Goal: Book appointment/travel/reservation

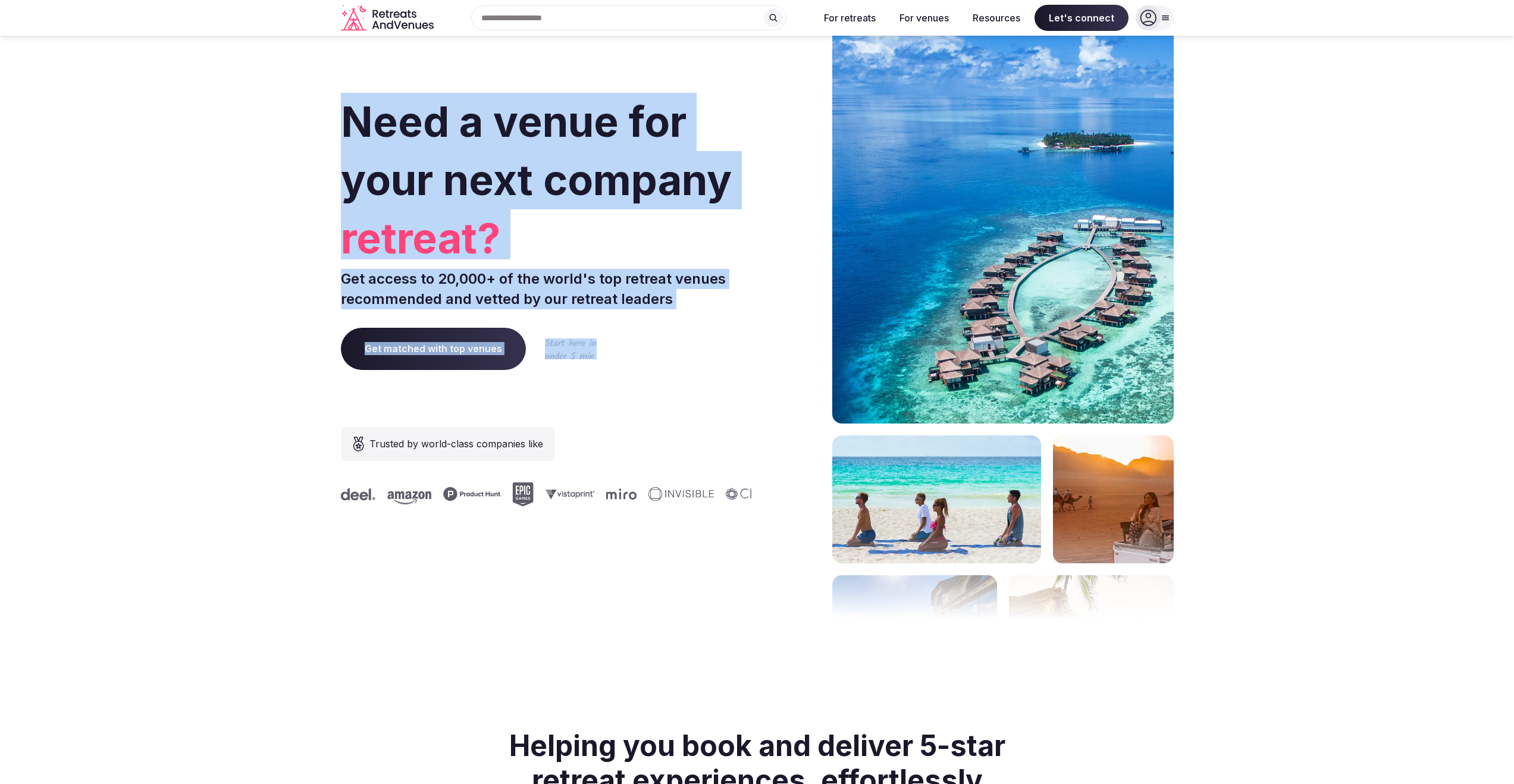
drag, startPoint x: 307, startPoint y: 96, endPoint x: 747, endPoint y: 317, distance: 492.4
click at [744, 314] on section "Need a venue for your next company retreat? Get access to 20,000+ of the world'…" at bounding box center [757, 356] width 1514 height 716
click at [747, 317] on div "Need a venue for your next company retreat? Get access to 20,000+ of the world'…" at bounding box center [546, 356] width 411 height 716
drag, startPoint x: 741, startPoint y: 297, endPoint x: 302, endPoint y: 101, distance: 480.8
click at [302, 101] on section "Need a venue for your next company offsite? Get access to 20,000+ of the world'…" at bounding box center [757, 356] width 1514 height 716
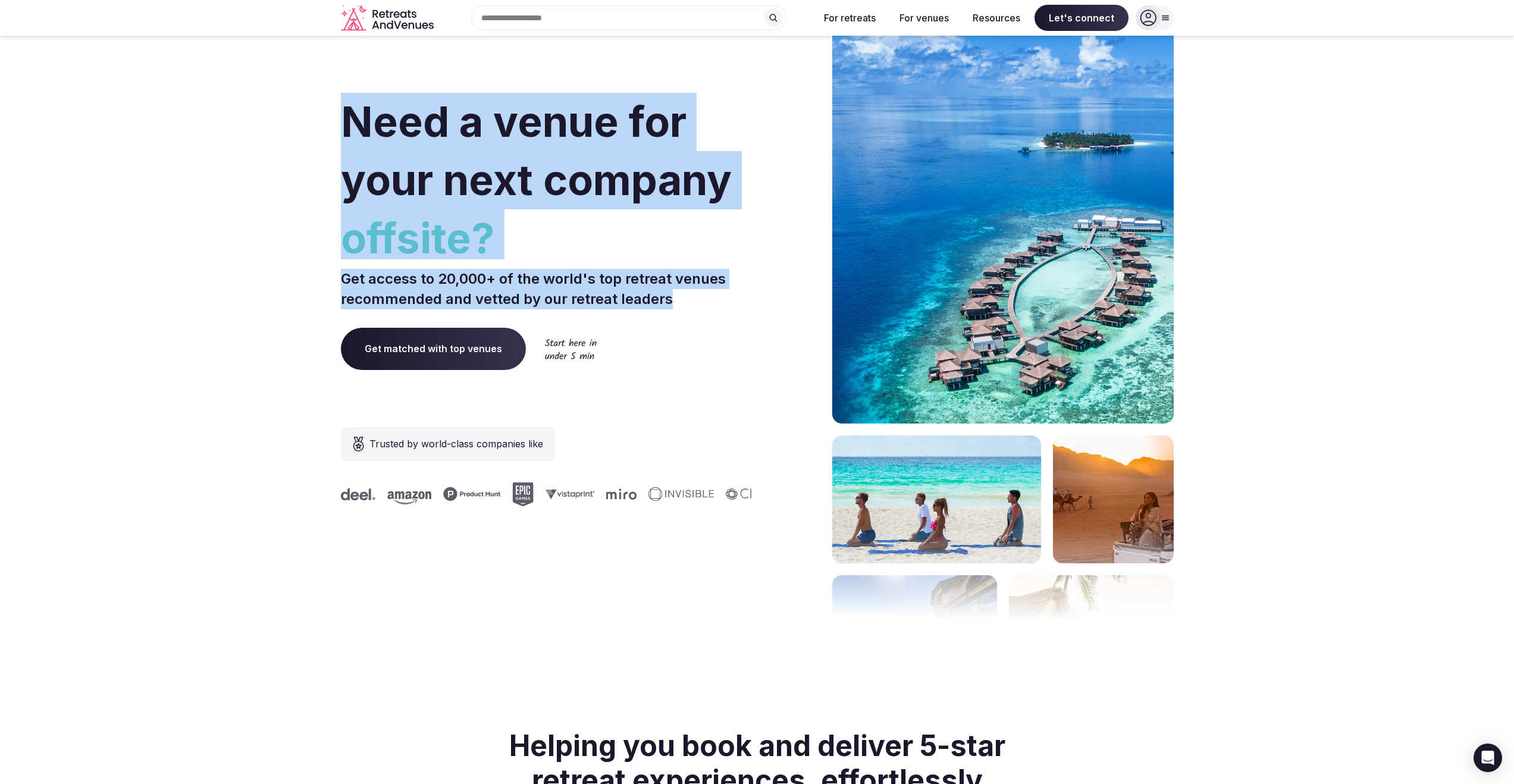
click at [302, 101] on section "Need a venue for your next company offsite? Get access to 20,000+ of the world'…" at bounding box center [757, 356] width 1514 height 716
drag, startPoint x: 307, startPoint y: 91, endPoint x: 738, endPoint y: 304, distance: 480.8
click at [738, 304] on section "Need a venue for your next company offsite? Get access to 20,000+ of the world'…" at bounding box center [757, 356] width 1514 height 716
click at [738, 304] on p "Get access to 20,000+ of the world's top retreat venues recommended and vetted …" at bounding box center [546, 288] width 411 height 40
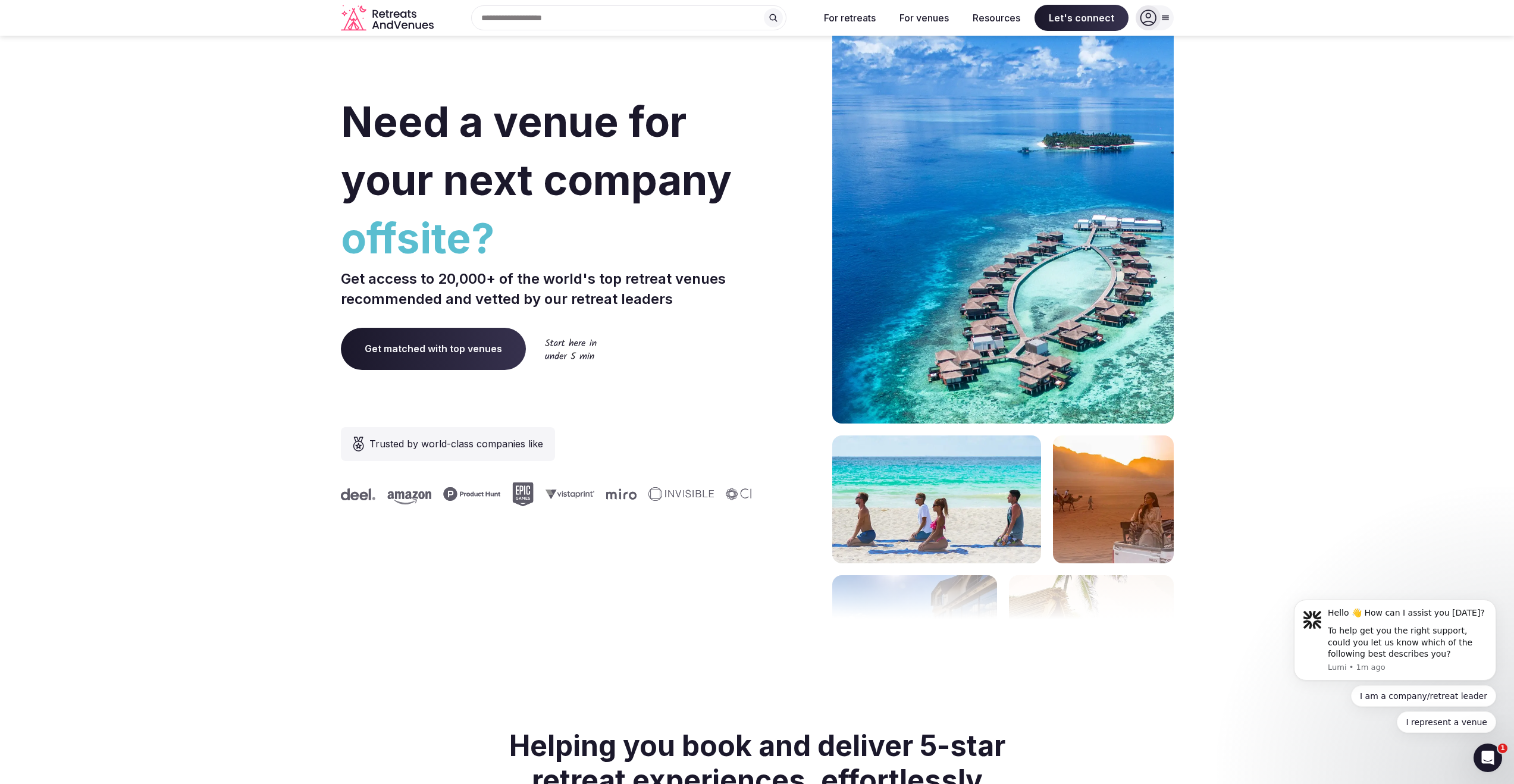
click at [453, 354] on span "Get matched with top venues" at bounding box center [433, 348] width 185 height 41
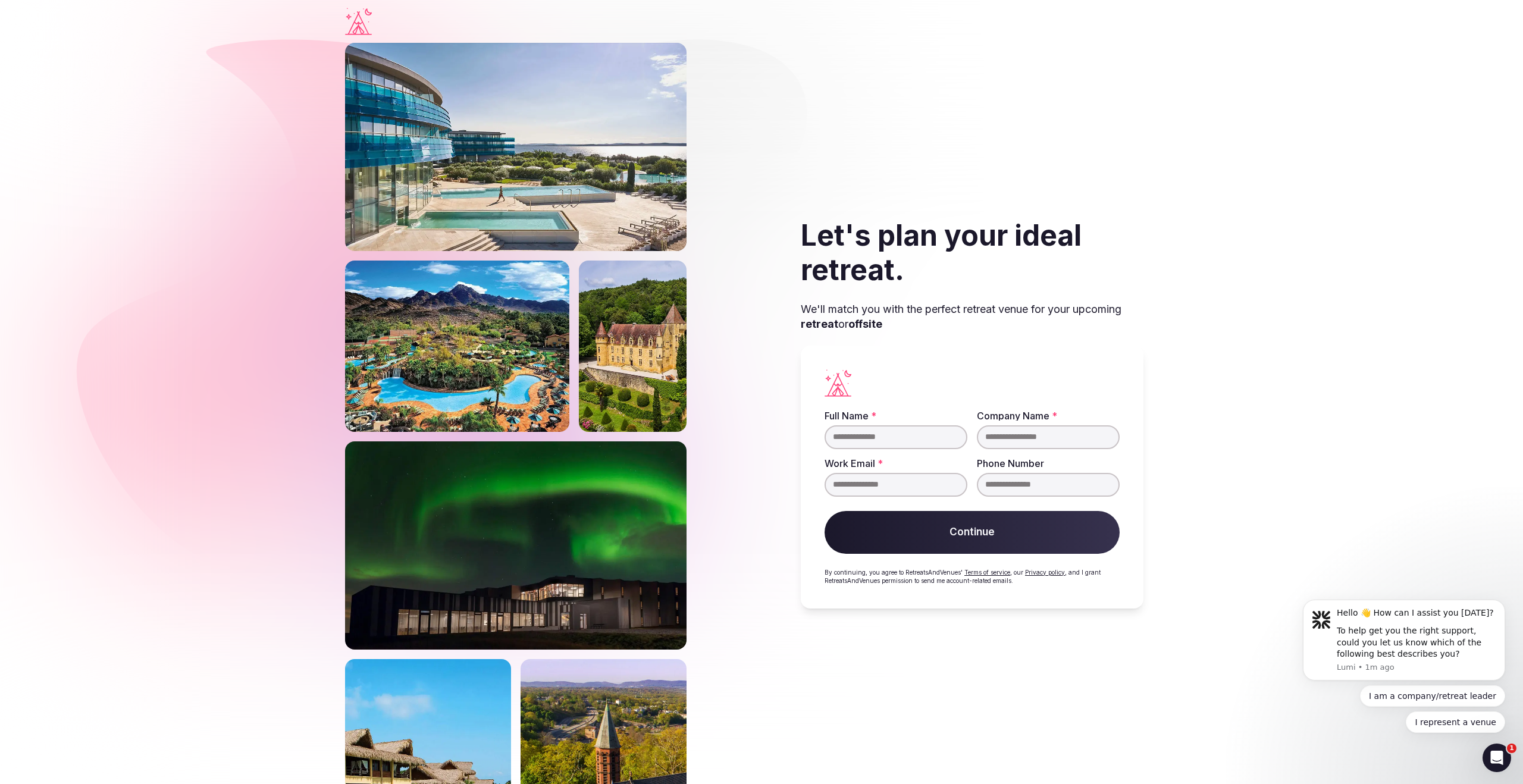
click at [890, 437] on input "Full Name *" at bounding box center [896, 437] width 143 height 24
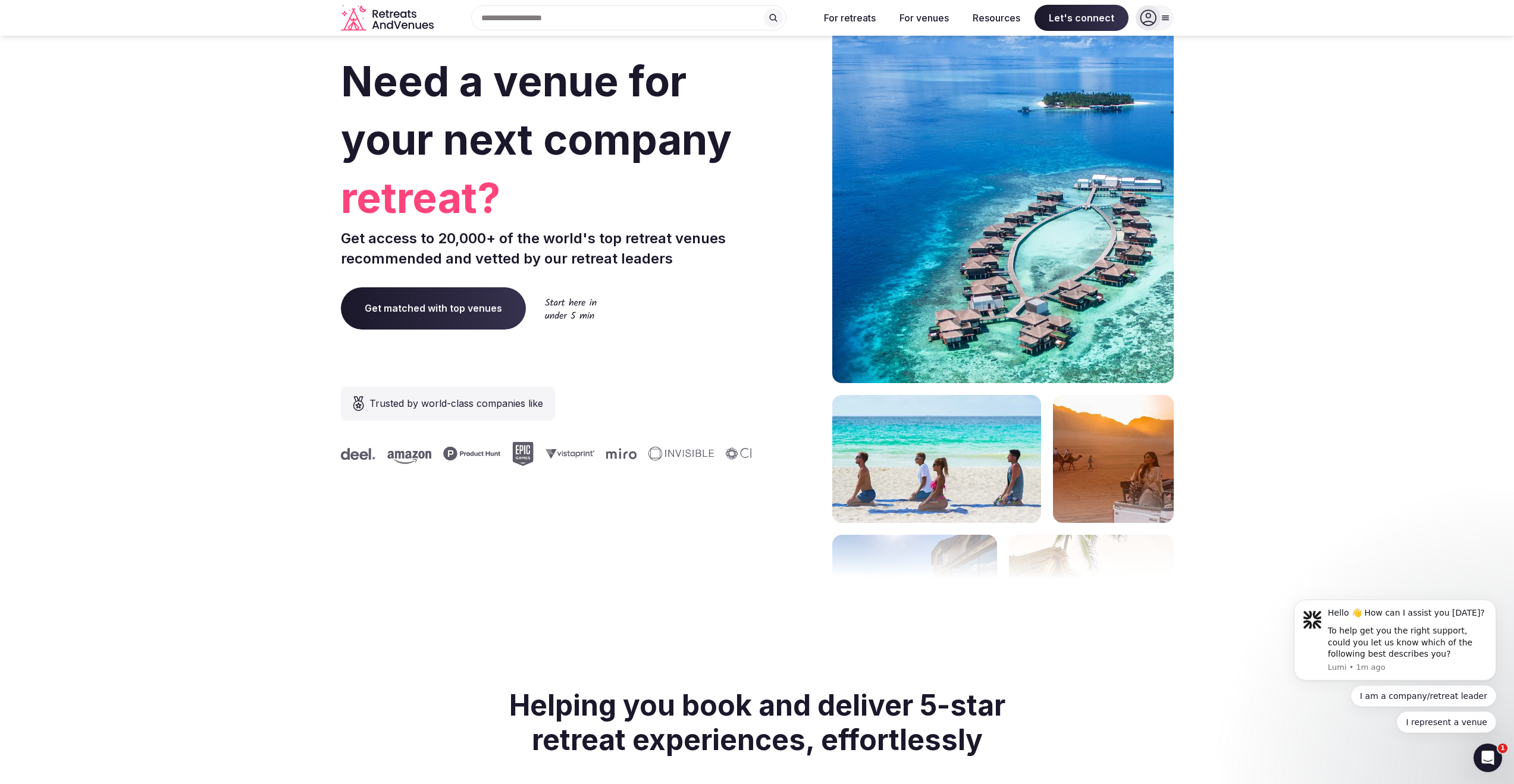
scroll to position [238, 0]
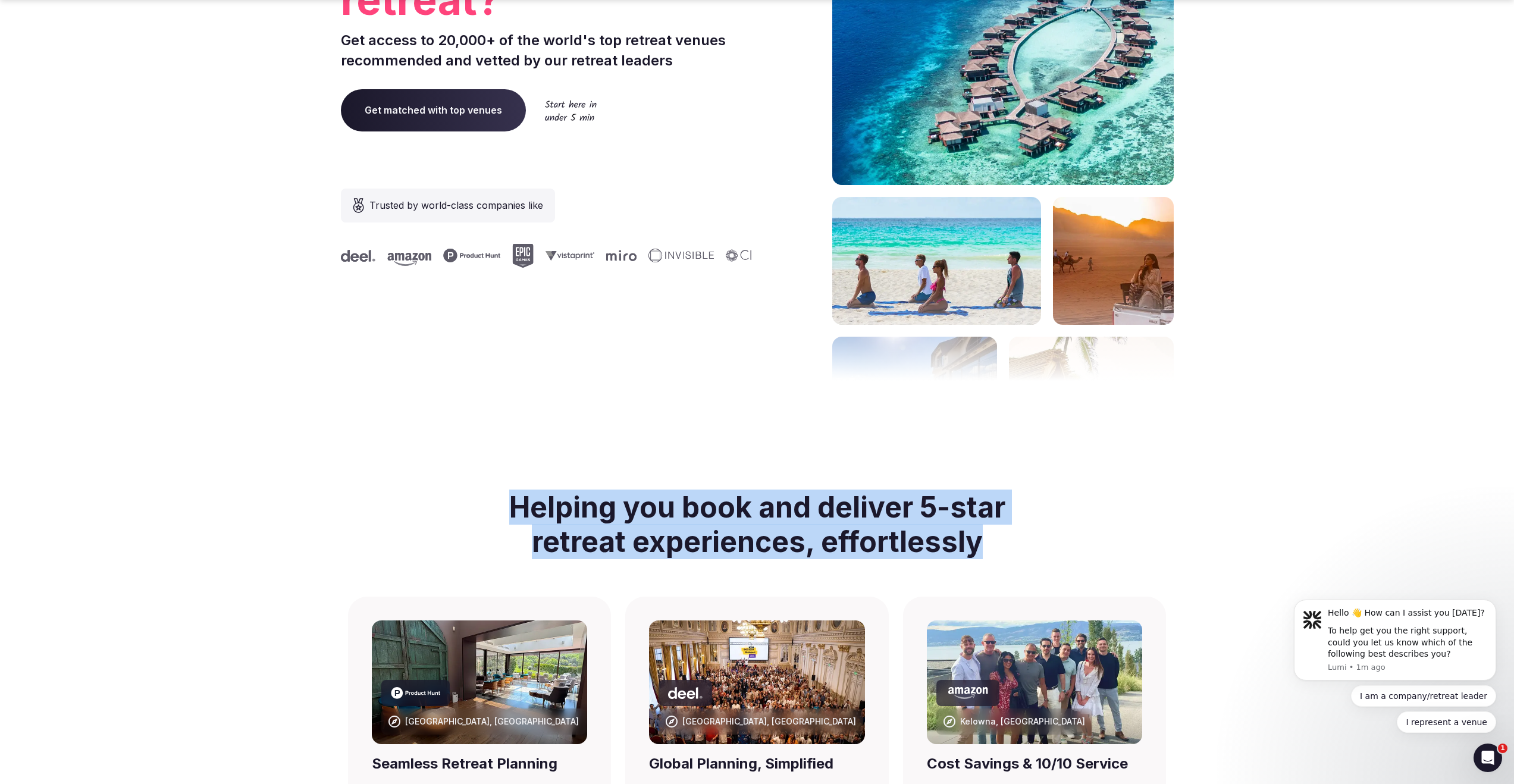
drag, startPoint x: 476, startPoint y: 498, endPoint x: 1190, endPoint y: 542, distance: 715.4
click at [1199, 540] on section "Helping you book and deliver 5-star retreat experiences, effortlessly" at bounding box center [756, 536] width 1495 height 121
drag, startPoint x: 1190, startPoint y: 542, endPoint x: 1105, endPoint y: 558, distance: 86.5
click at [1189, 542] on section "Helping you book and deliver 5-star retreat experiences, effortlessly" at bounding box center [756, 536] width 1495 height 121
drag, startPoint x: 1105, startPoint y: 558, endPoint x: 335, endPoint y: 498, distance: 772.3
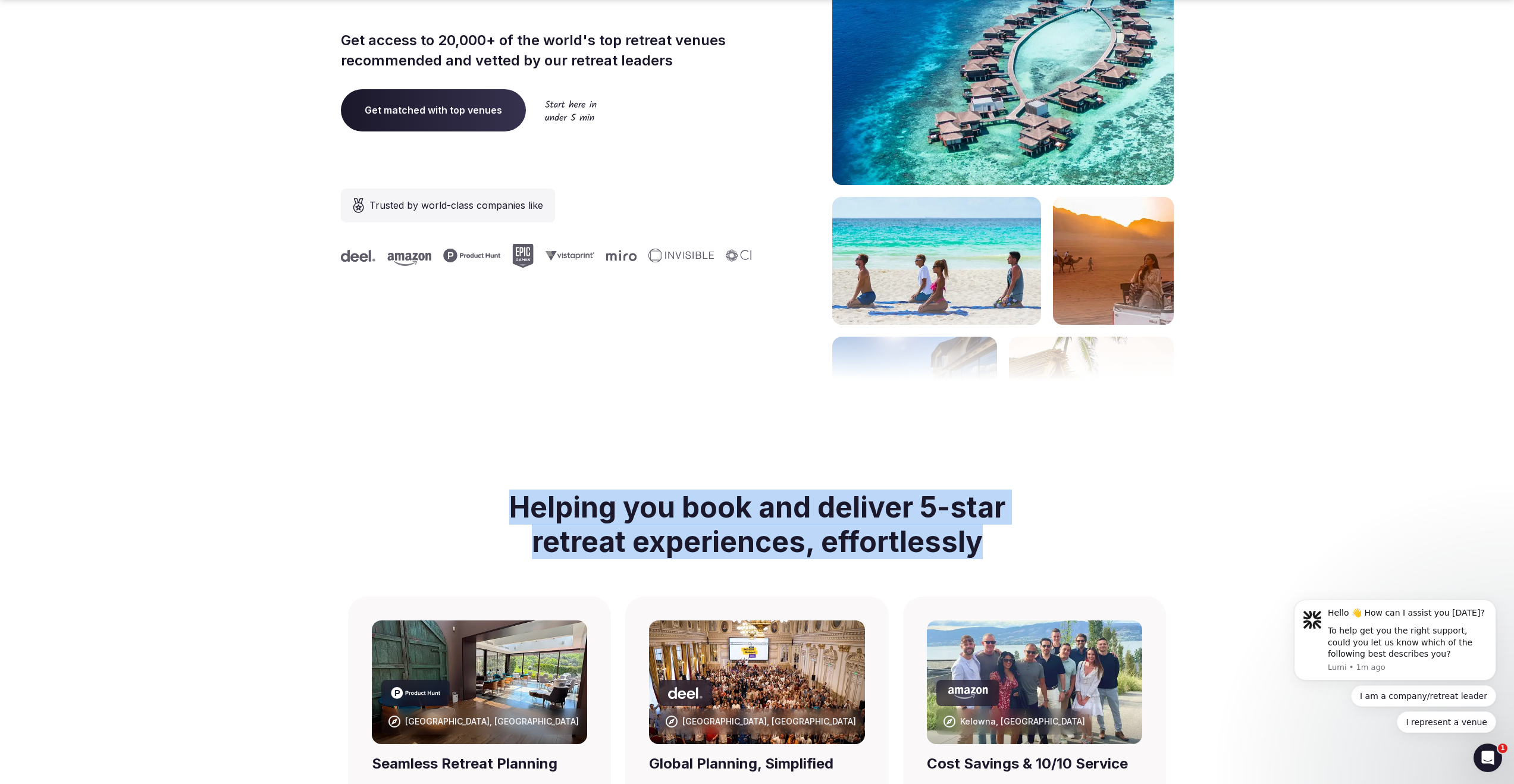
click at [335, 498] on section "Helping you book and deliver 5-star retreat experiences, effortlessly" at bounding box center [756, 536] width 1495 height 121
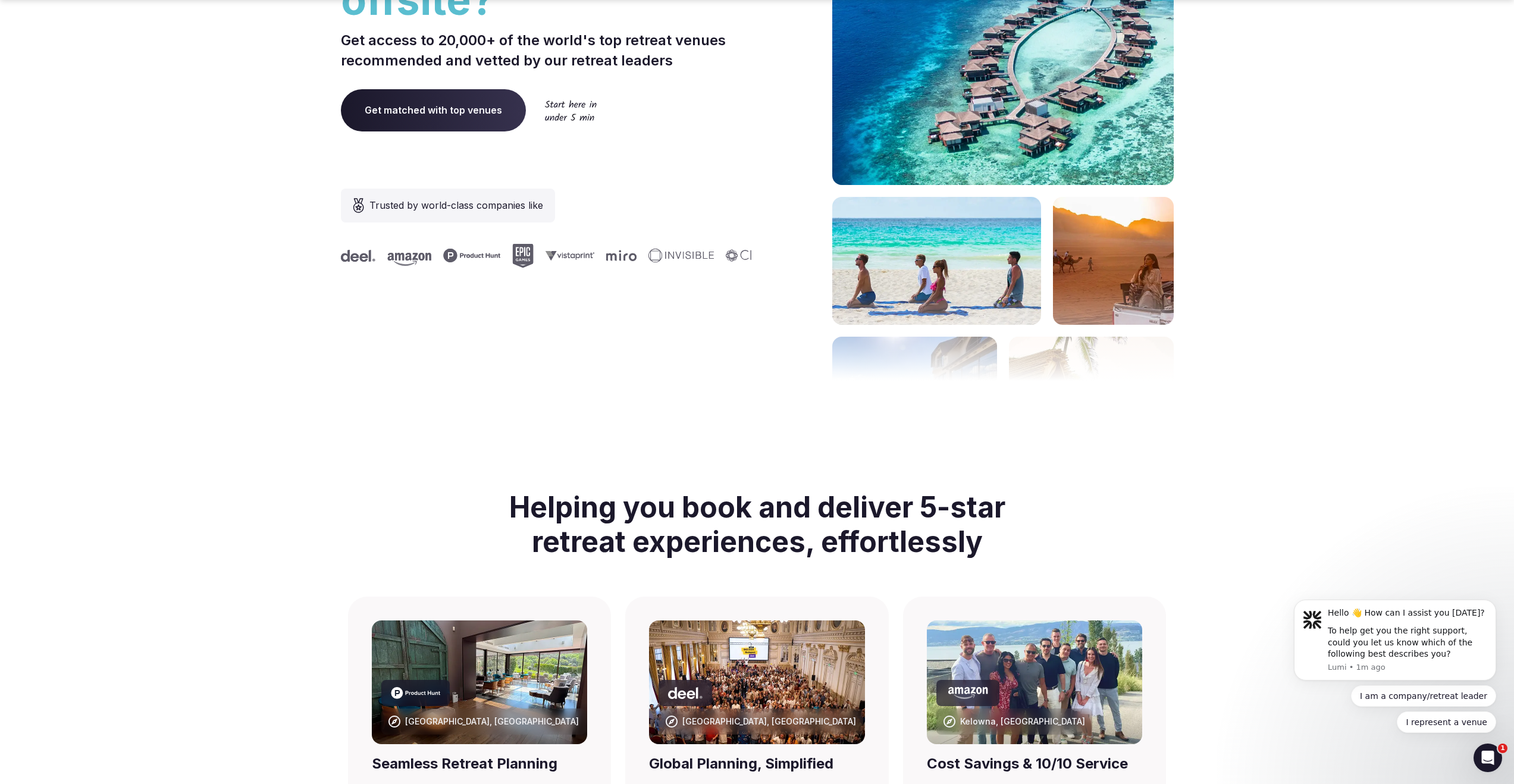
click at [335, 498] on section "Helping you book and deliver 5-star retreat experiences, effortlessly" at bounding box center [756, 536] width 1495 height 121
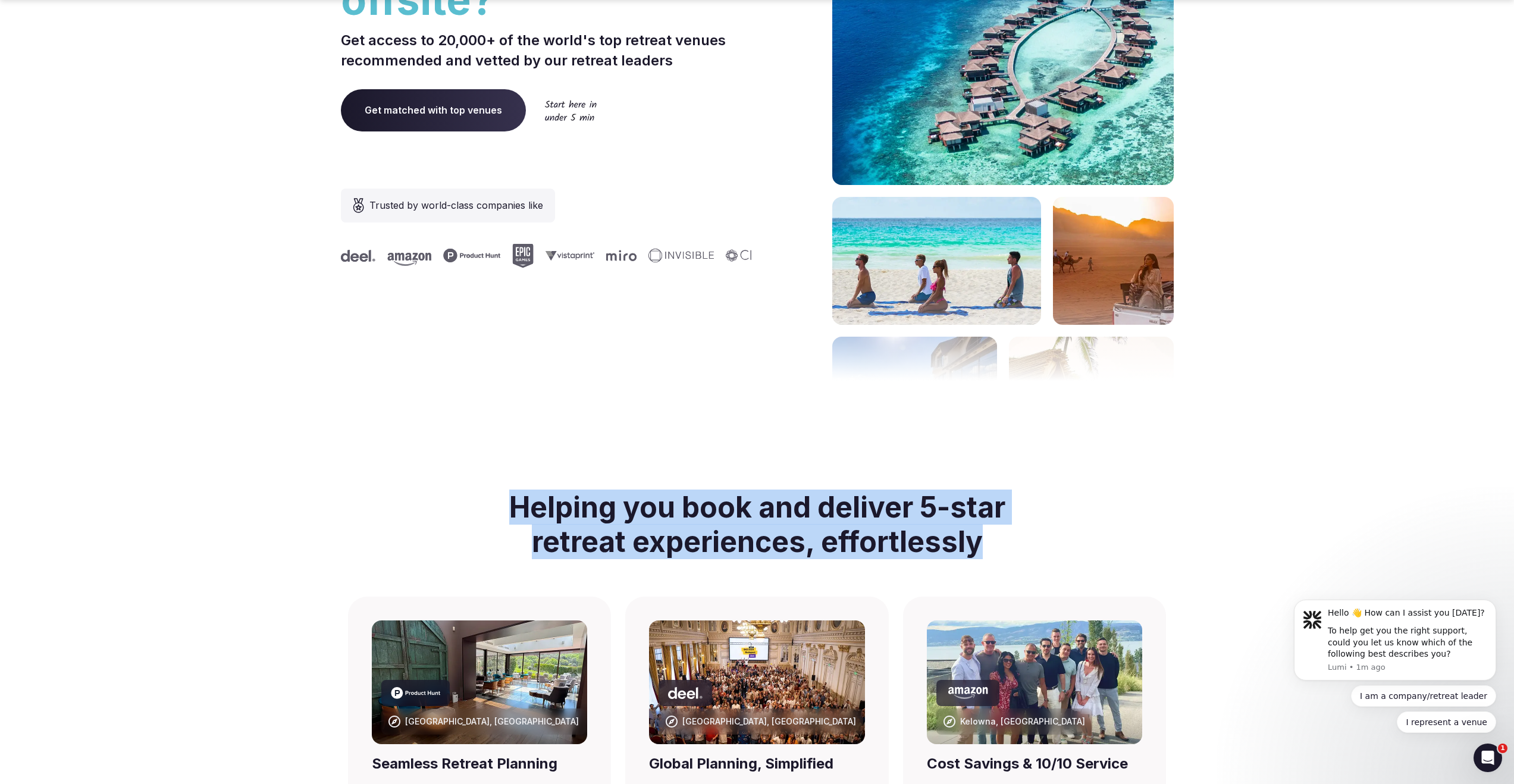
drag, startPoint x: 355, startPoint y: 479, endPoint x: 1173, endPoint y: 544, distance: 820.6
click at [1166, 542] on div "Helping you book and deliver 5-star retreat experiences, effortlessly" at bounding box center [757, 536] width 833 height 121
click at [1173, 544] on div "Helping you book and deliver 5-star retreat experiences, effortlessly" at bounding box center [757, 536] width 833 height 121
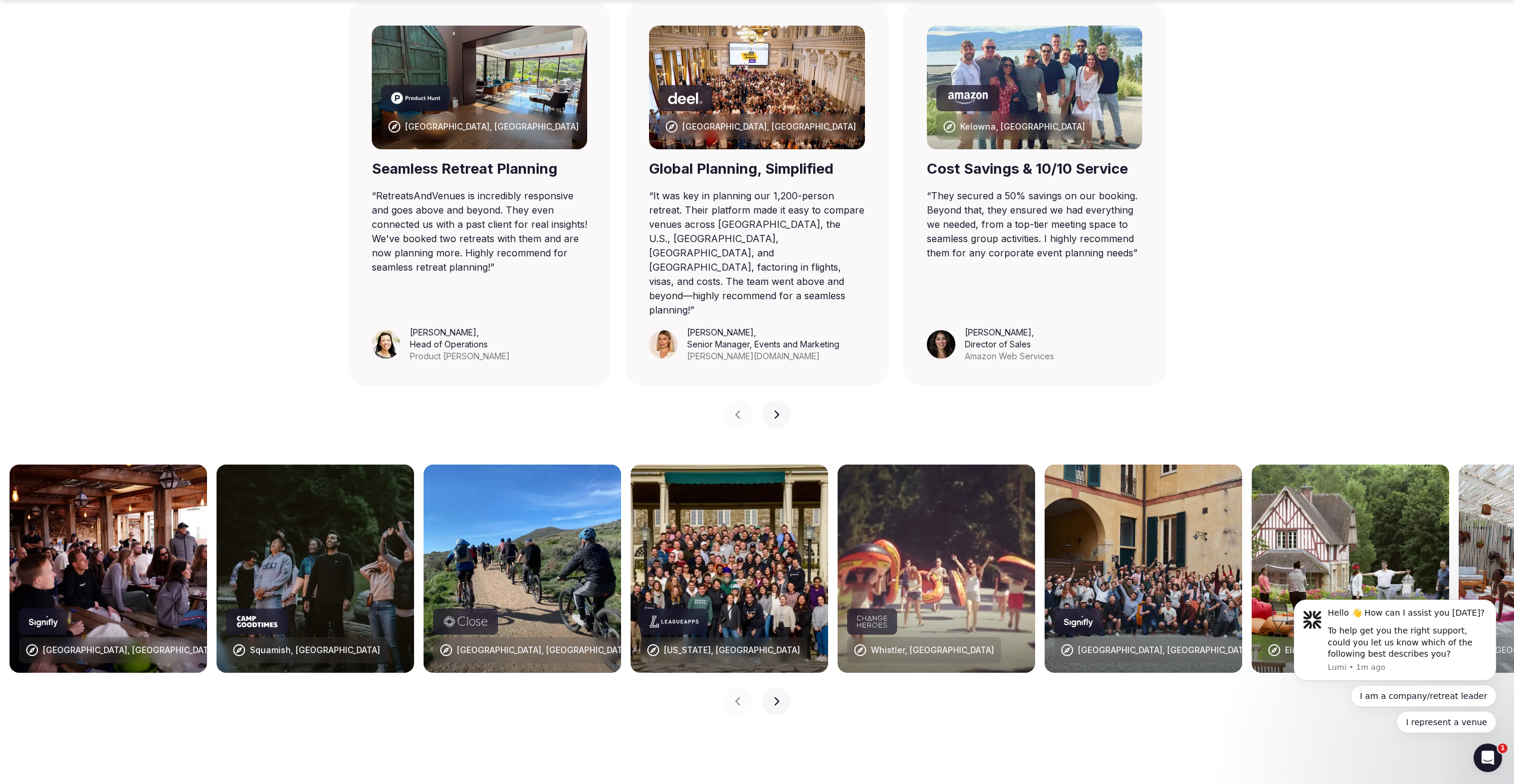
scroll to position [960, 0]
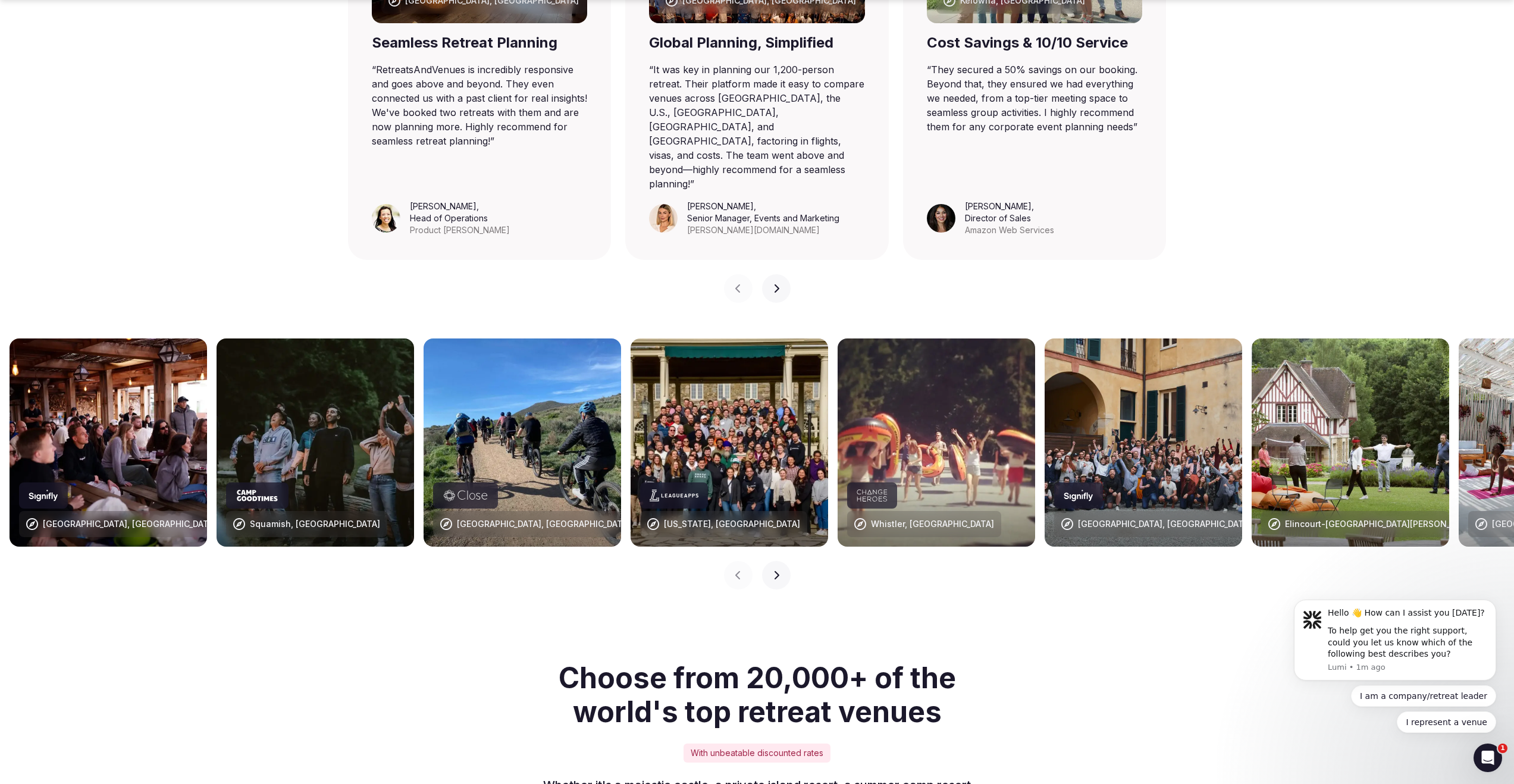
click at [769, 561] on button "Next slide" at bounding box center [776, 575] width 29 height 29
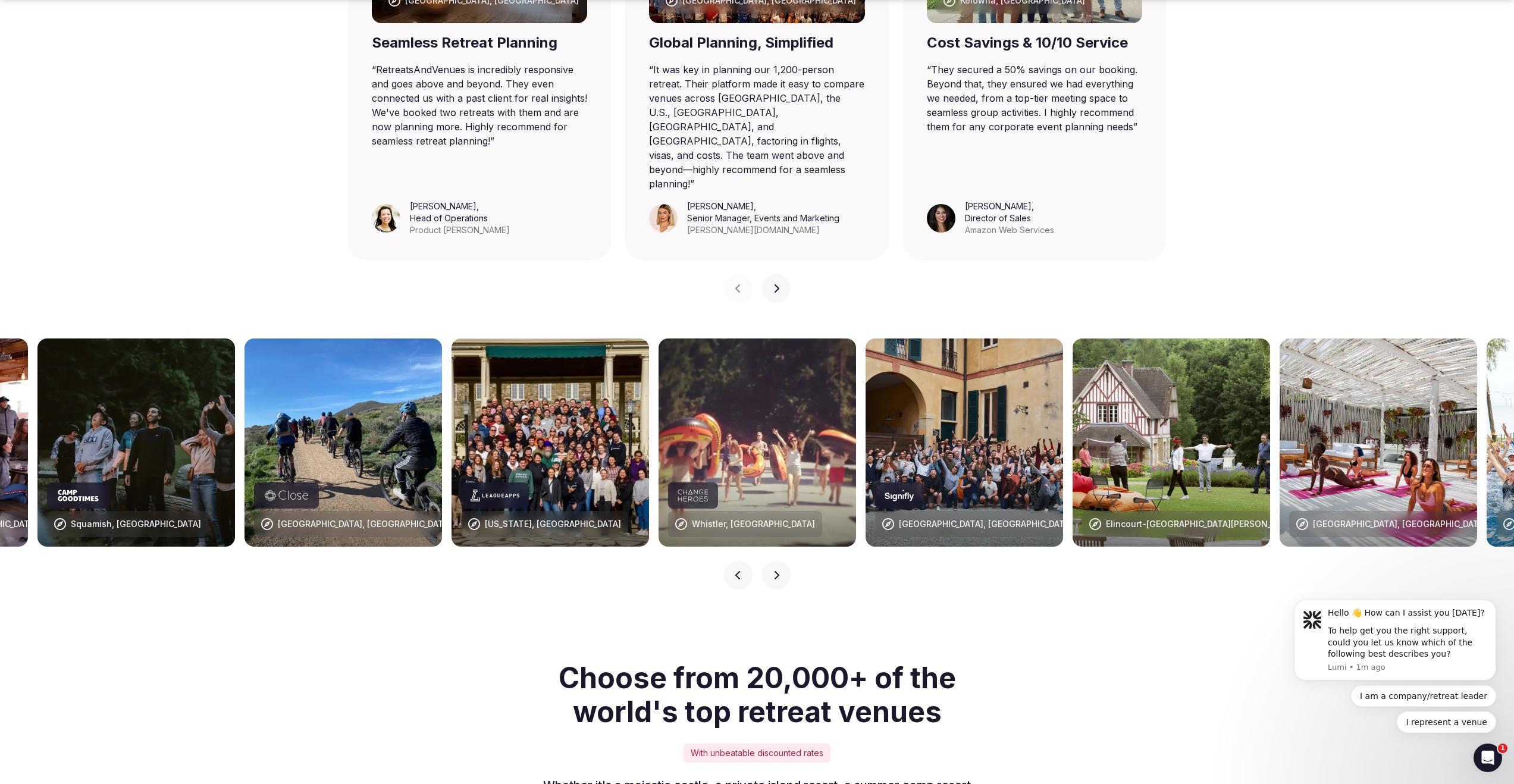
click at [767, 561] on button "Next slide" at bounding box center [776, 575] width 29 height 29
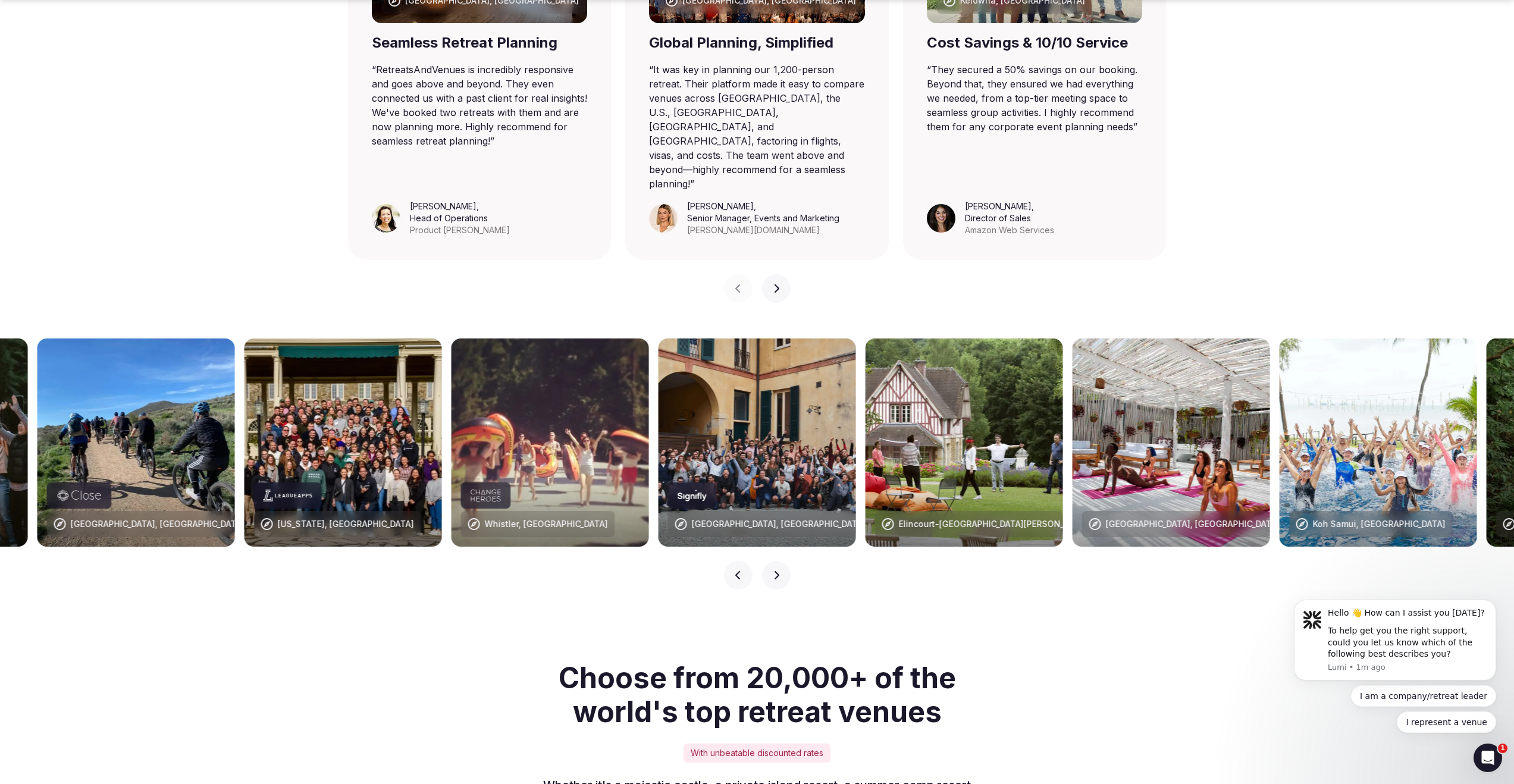
click at [773, 570] on icon "button" at bounding box center [776, 574] width 9 height 9
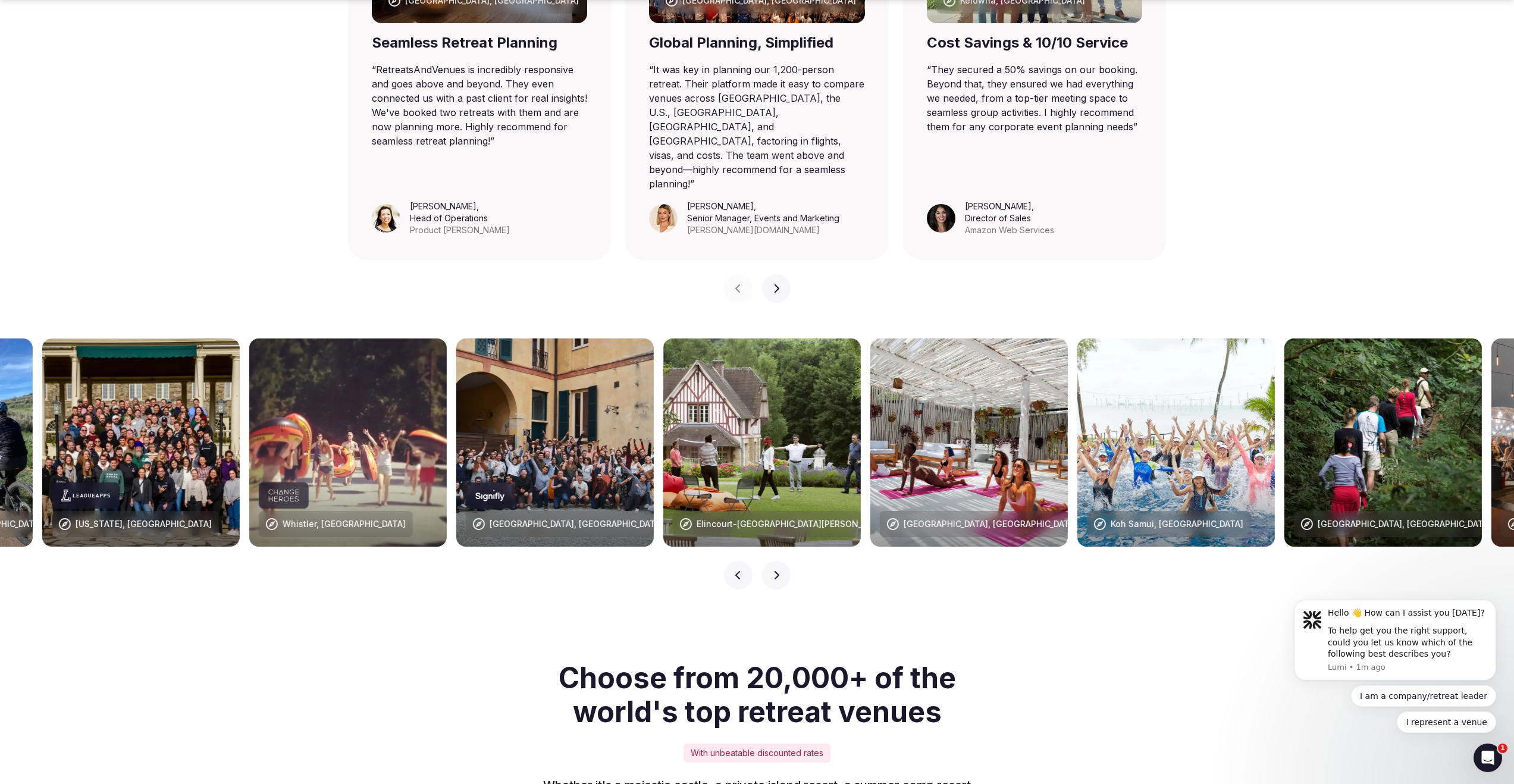
click at [774, 570] on icon "button" at bounding box center [776, 574] width 9 height 9
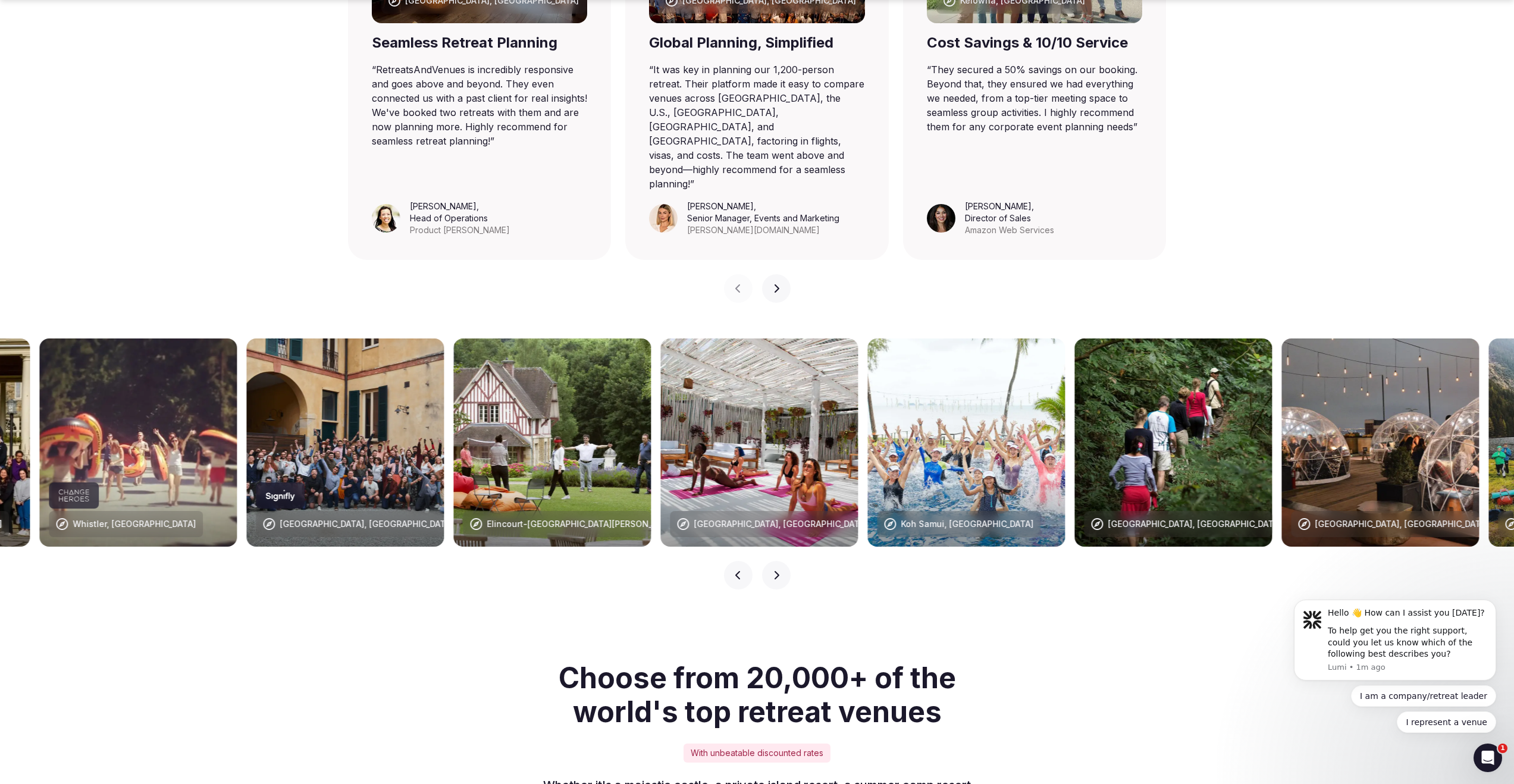
click at [773, 570] on icon "button" at bounding box center [776, 574] width 9 height 9
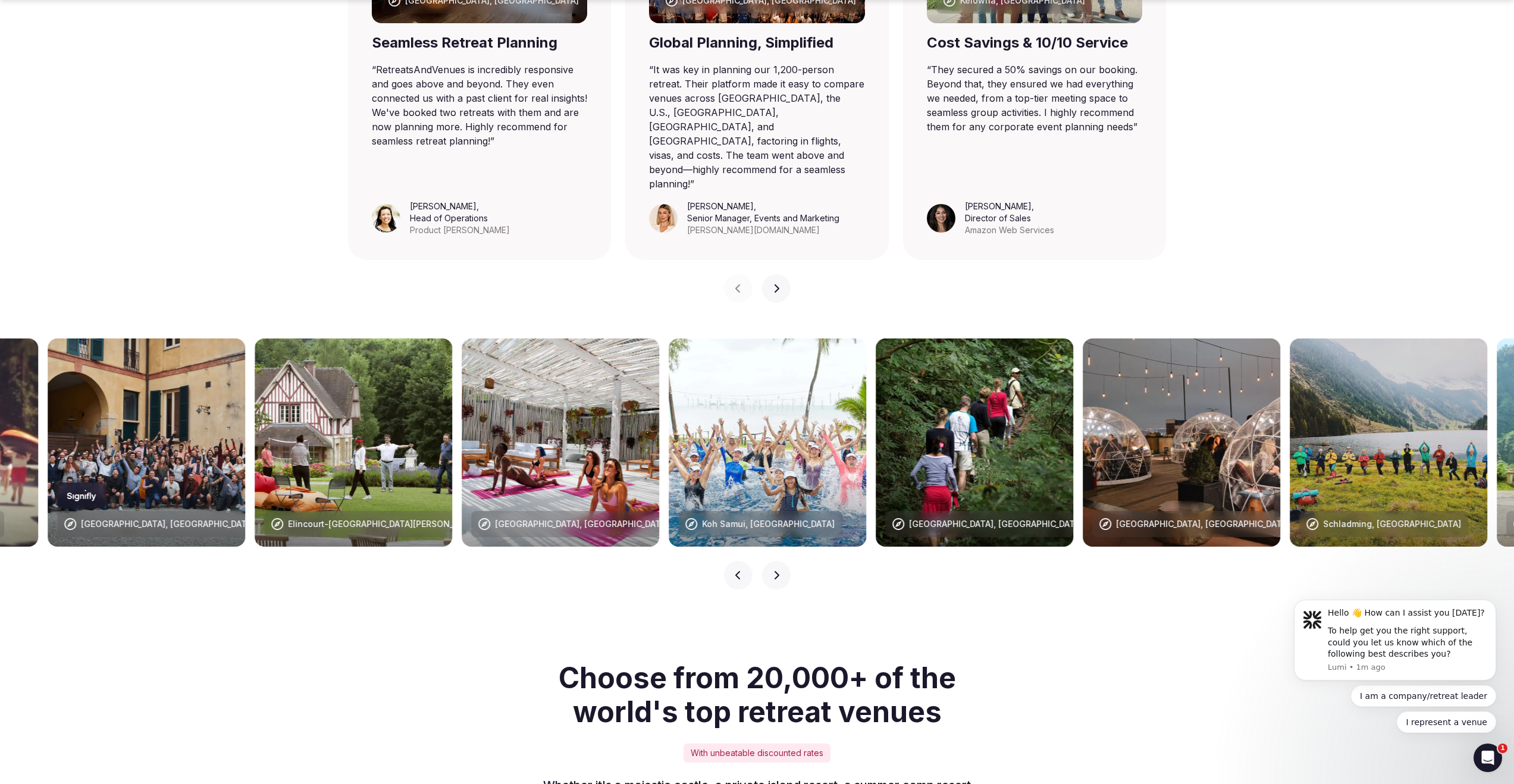
click at [773, 570] on icon "button" at bounding box center [776, 574] width 9 height 9
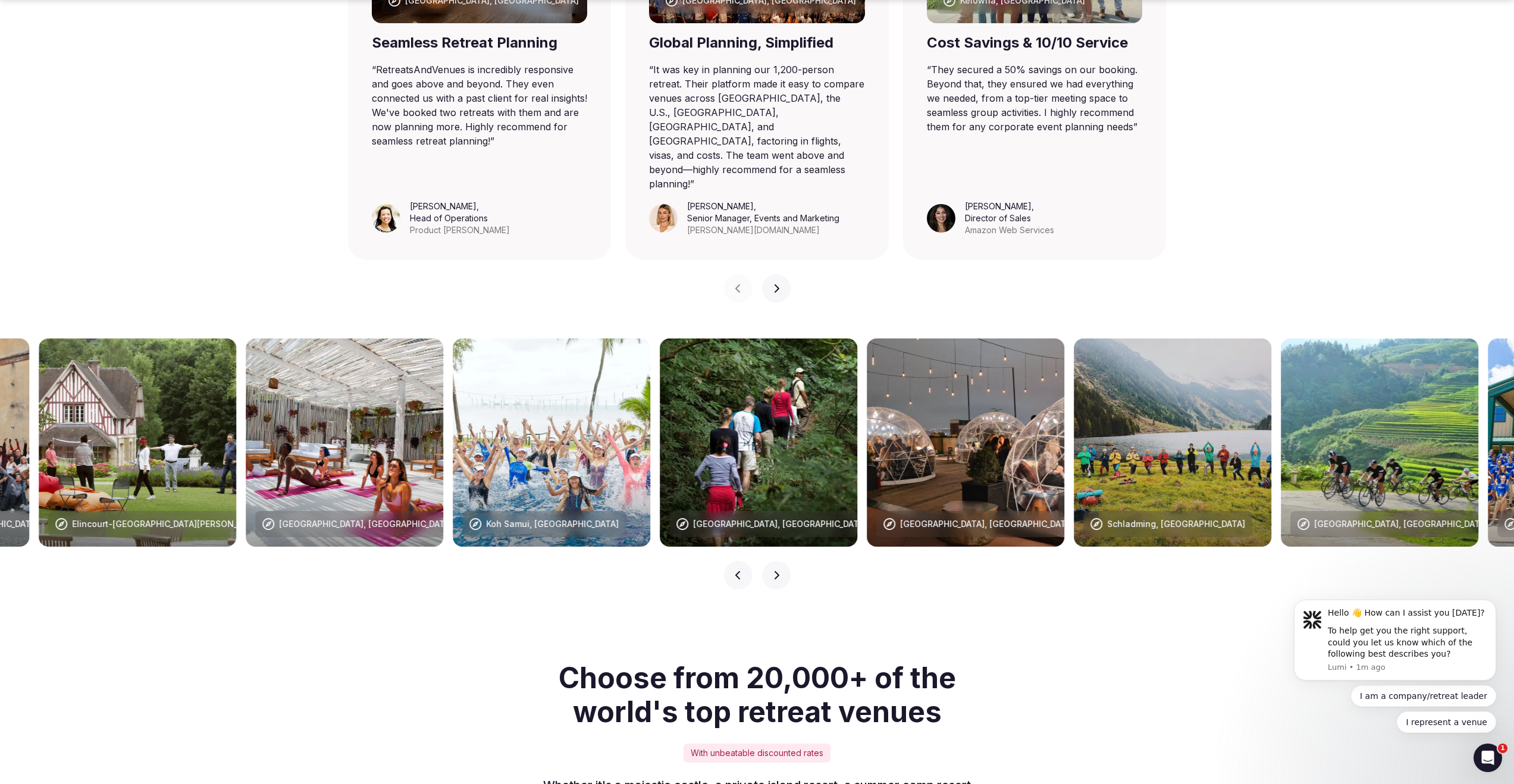
click at [773, 570] on icon "button" at bounding box center [776, 574] width 9 height 9
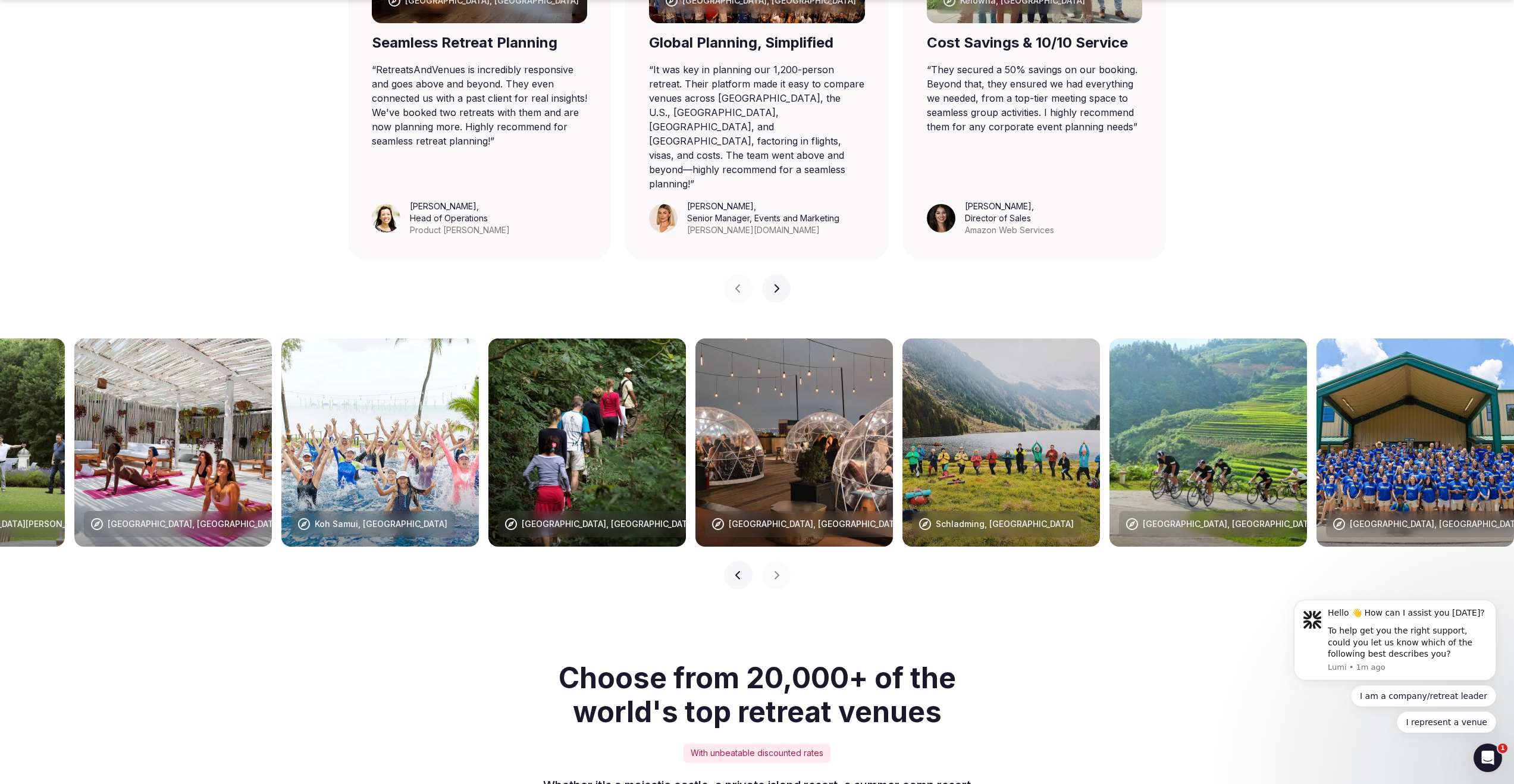
click at [975, 441] on img at bounding box center [1001, 443] width 198 height 208
click at [980, 511] on div "Schladming, [GEOGRAPHIC_DATA]" at bounding box center [996, 524] width 169 height 26
click at [979, 518] on div "Schladming, [GEOGRAPHIC_DATA]" at bounding box center [1004, 524] width 138 height 12
drag, startPoint x: 979, startPoint y: 498, endPoint x: 973, endPoint y: 514, distance: 17.1
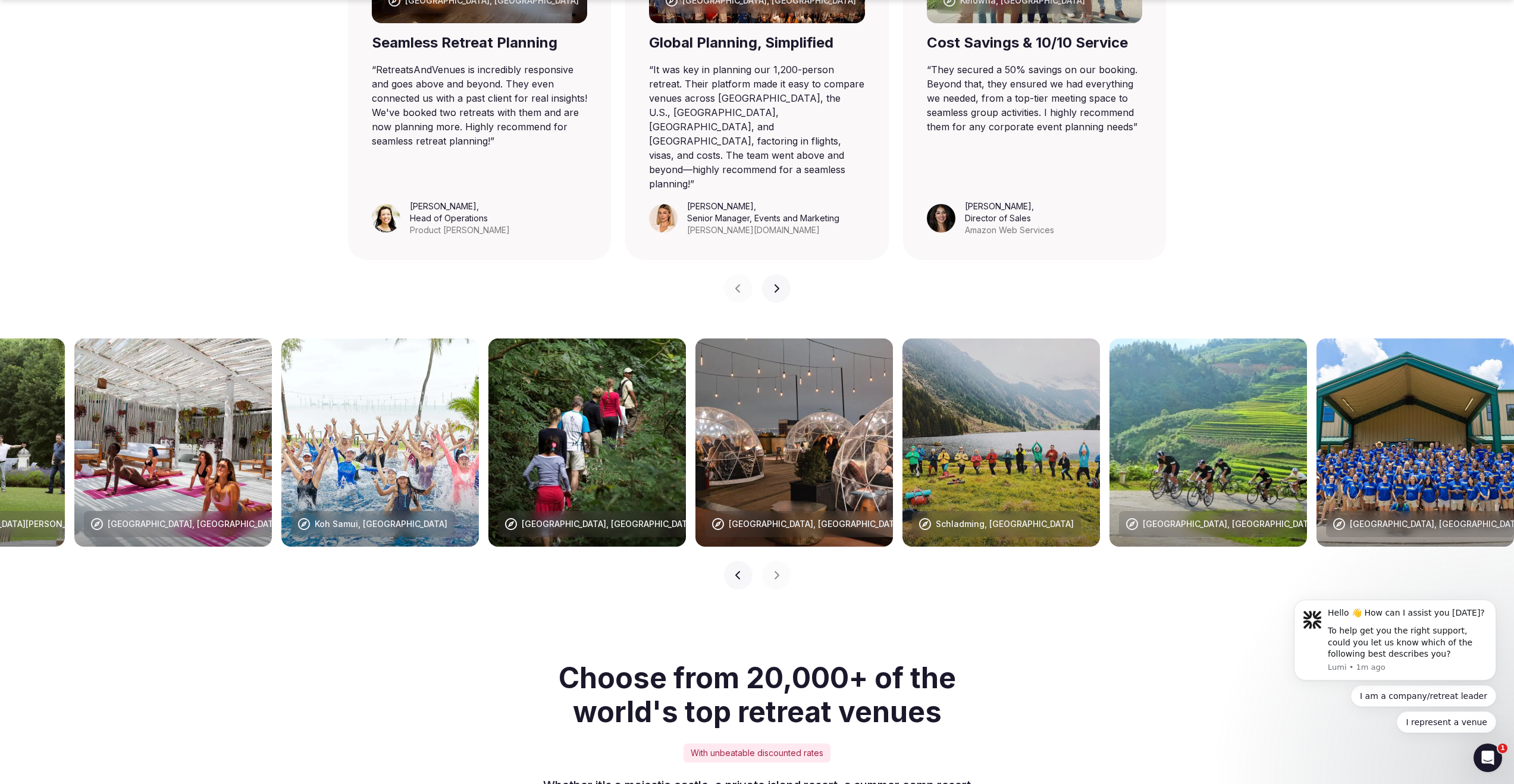
click at [978, 511] on div "Schladming, [GEOGRAPHIC_DATA]" at bounding box center [996, 524] width 169 height 26
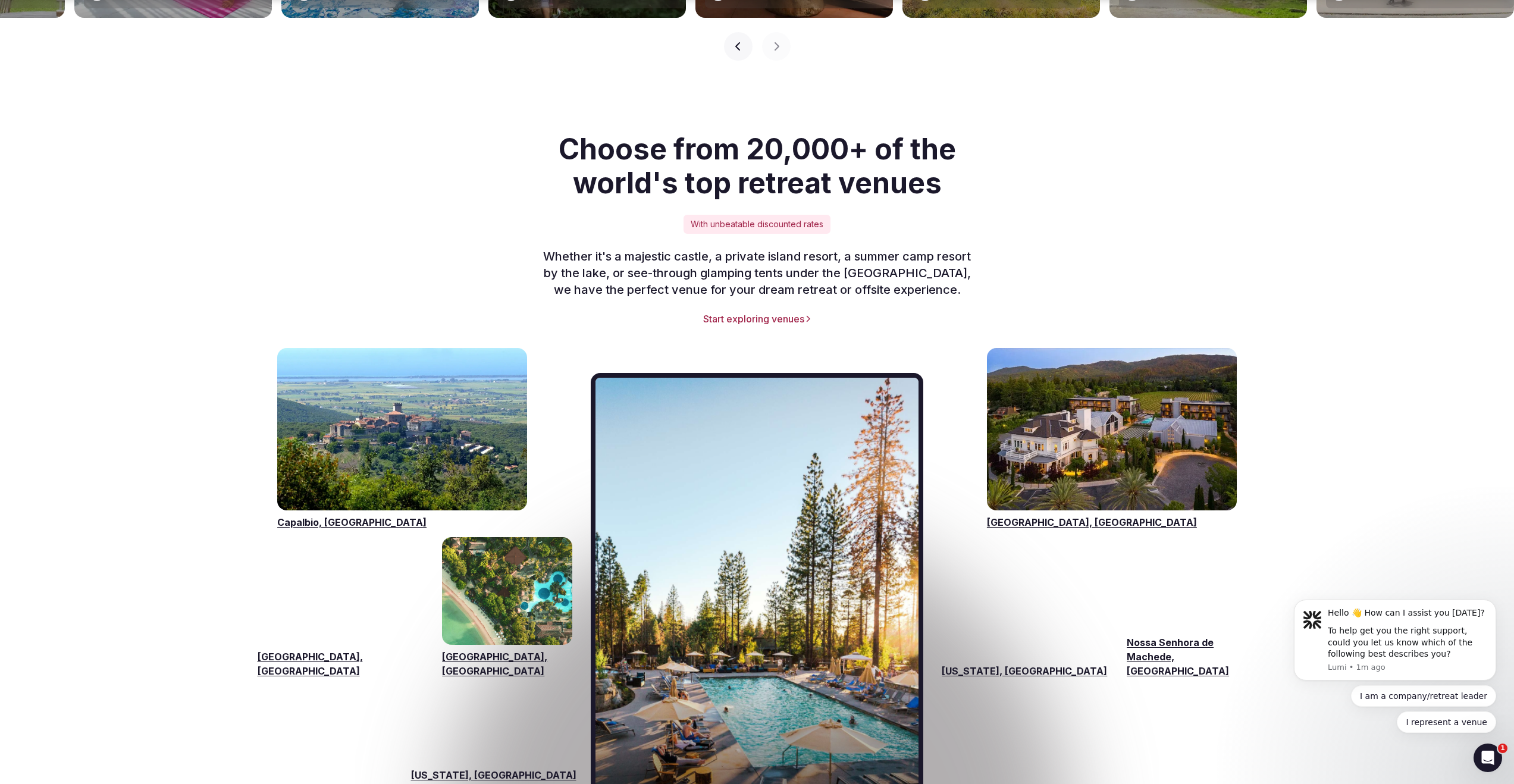
scroll to position [1610, 0]
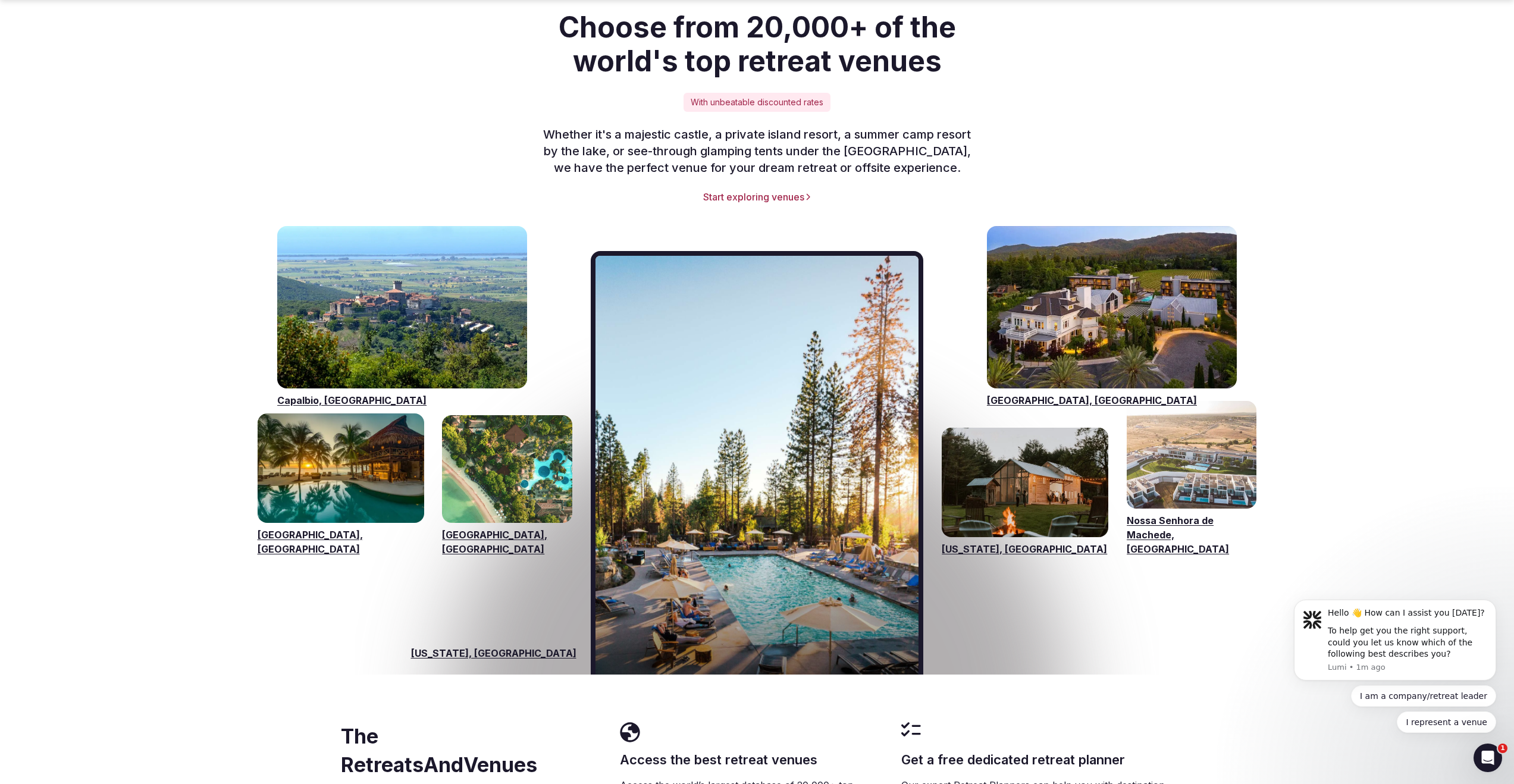
click at [332, 527] on link "[GEOGRAPHIC_DATA], [GEOGRAPHIC_DATA]" at bounding box center [340, 542] width 166 height 29
